Goal: Task Accomplishment & Management: Use online tool/utility

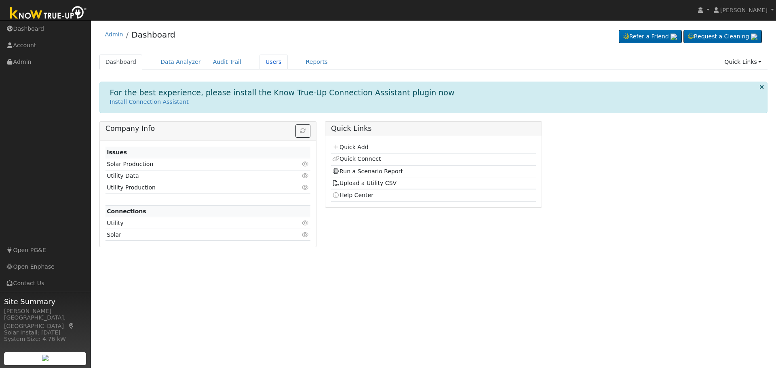
click at [259, 61] on link "Users" at bounding box center [273, 62] width 28 height 15
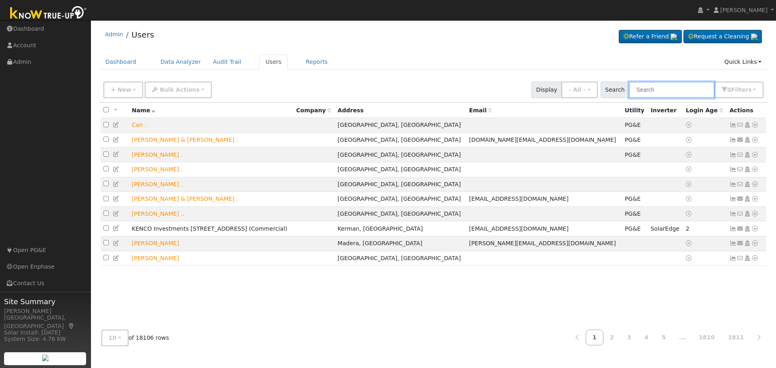
click at [667, 87] on input "text" at bounding box center [672, 90] width 86 height 17
paste input "Darlena@gmail.com"
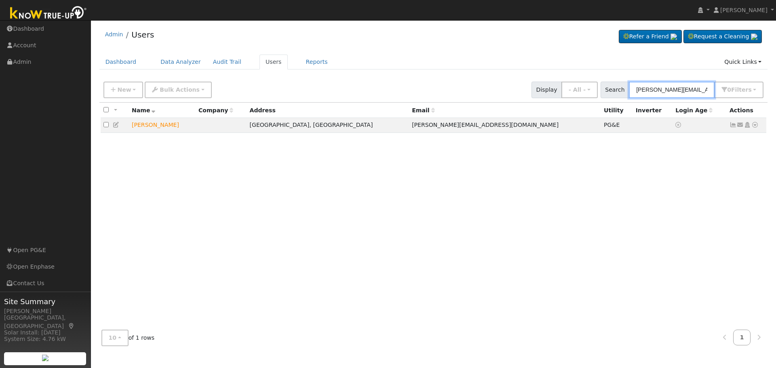
type input "Darlena@gmail.com"
click at [756, 126] on icon at bounding box center [754, 125] width 7 height 6
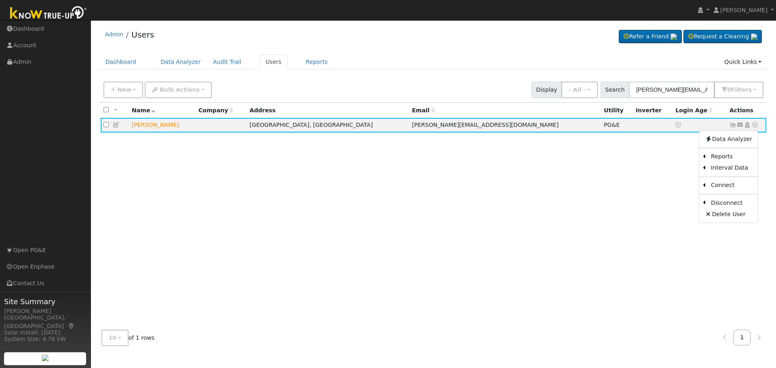
click at [0, 0] on link "Scenario" at bounding box center [0, 0] width 0 height 0
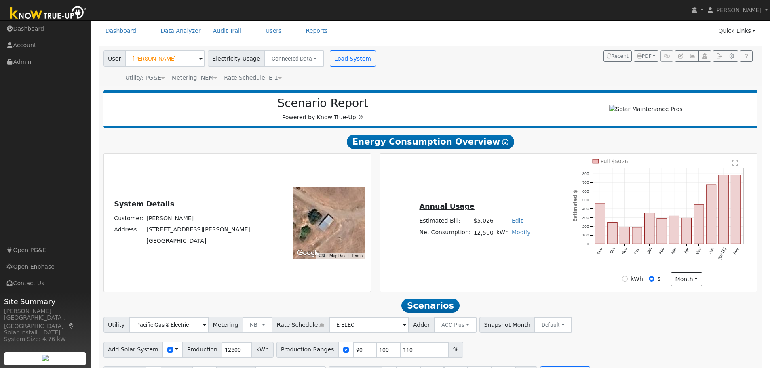
scroll to position [17, 0]
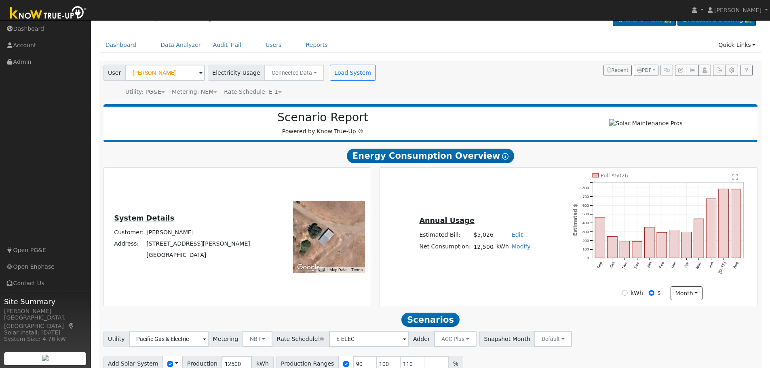
drag, startPoint x: 223, startPoint y: 261, endPoint x: 164, endPoint y: 250, distance: 60.8
click at [164, 250] on tbody "Customer: Darlena Price Address: 33315 George Smith Road Yokuts Valley, CA 93675" at bounding box center [182, 244] width 139 height 34
copy tbody "33315 George Smith Road Yokuts Valley, CA 93675"
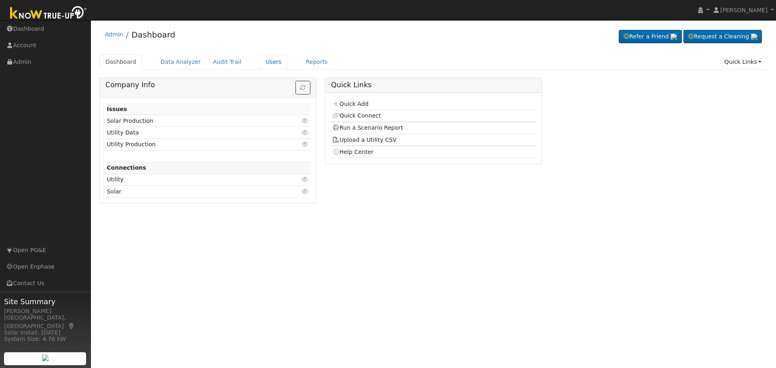
click at [264, 63] on link "Users" at bounding box center [273, 62] width 28 height 15
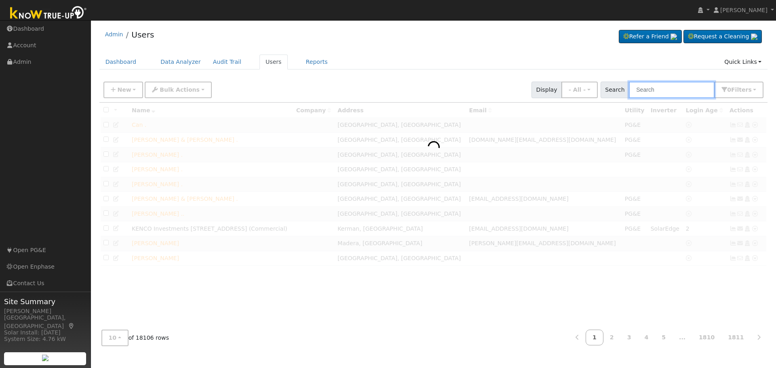
click at [664, 84] on input "text" at bounding box center [672, 90] width 86 height 17
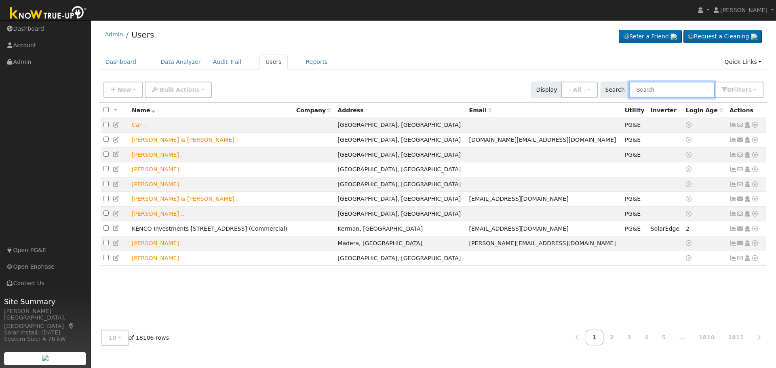
paste input "Kyle Hickey"
type input "Kyle Hickey"
